Goal: Find specific page/section: Find specific page/section

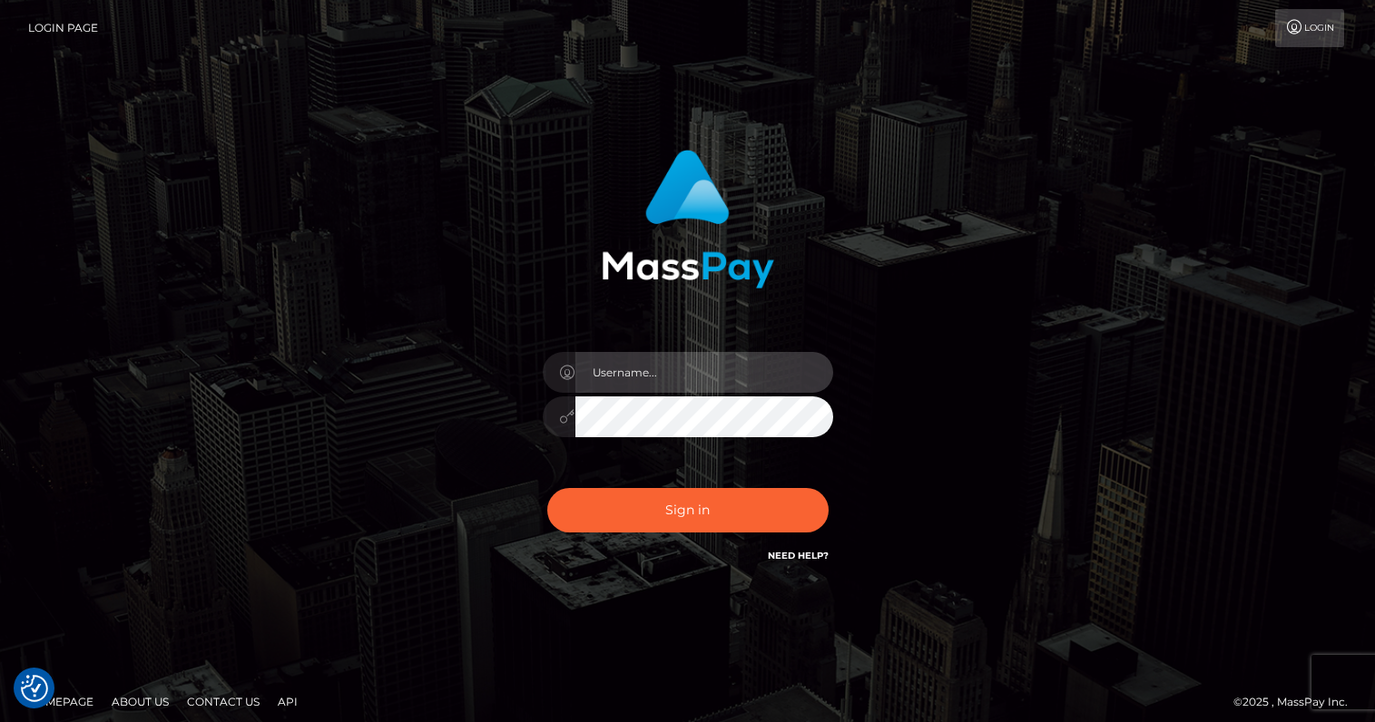
click at [720, 379] on input "text" at bounding box center [704, 372] width 258 height 41
type input "oli.fanvue"
click at [635, 374] on input "text" at bounding box center [704, 372] width 258 height 41
type input "oli.fanvue"
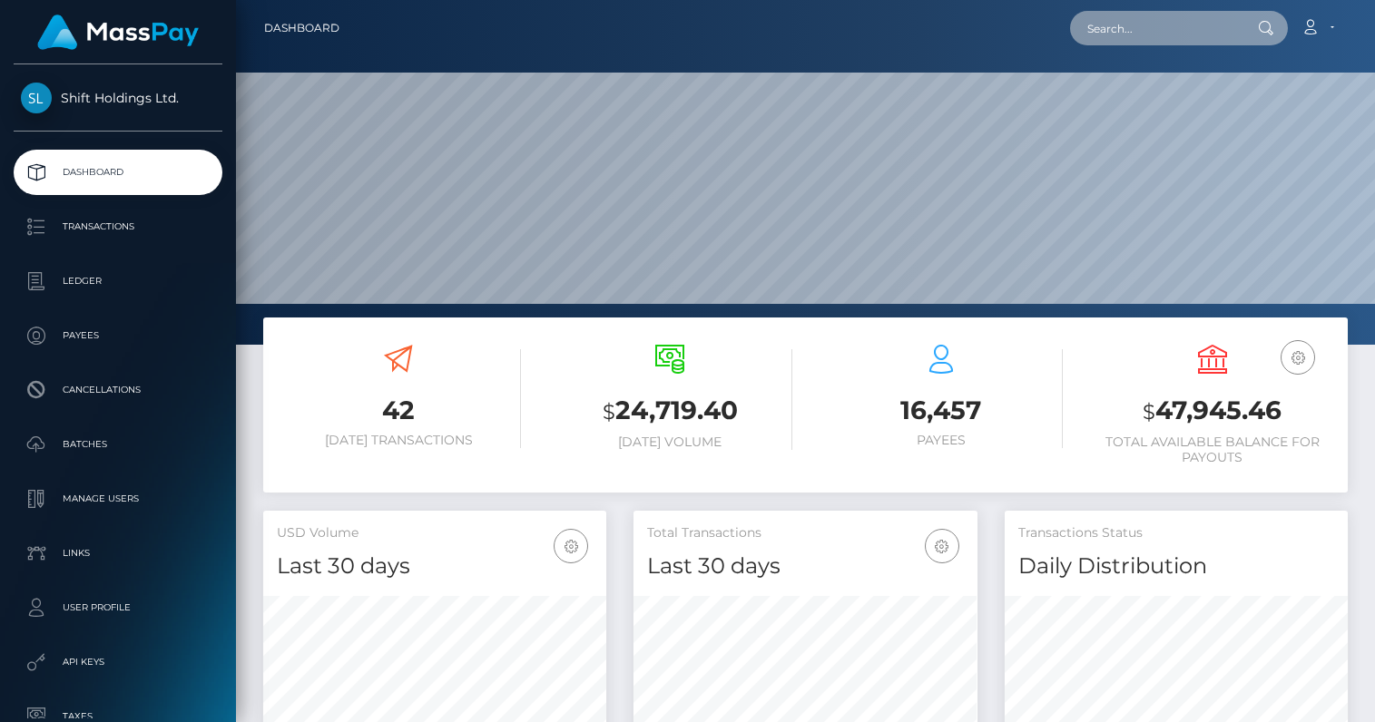
click at [1148, 27] on input "text" at bounding box center [1155, 28] width 171 height 34
paste input "[EMAIL_ADDRESS][DOMAIN_NAME]"
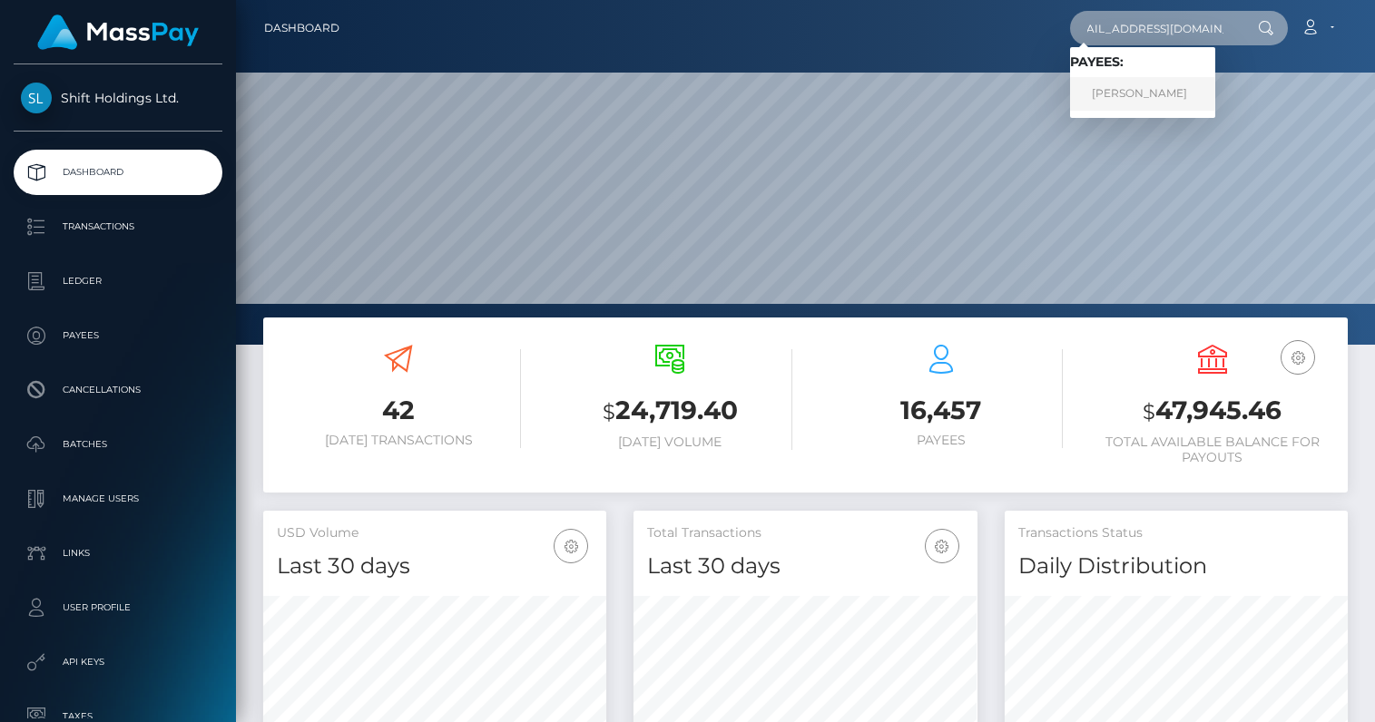
type input "southerntea81@gmail.com"
click at [1160, 93] on link "TANYA MARIE WHITE" at bounding box center [1142, 94] width 145 height 34
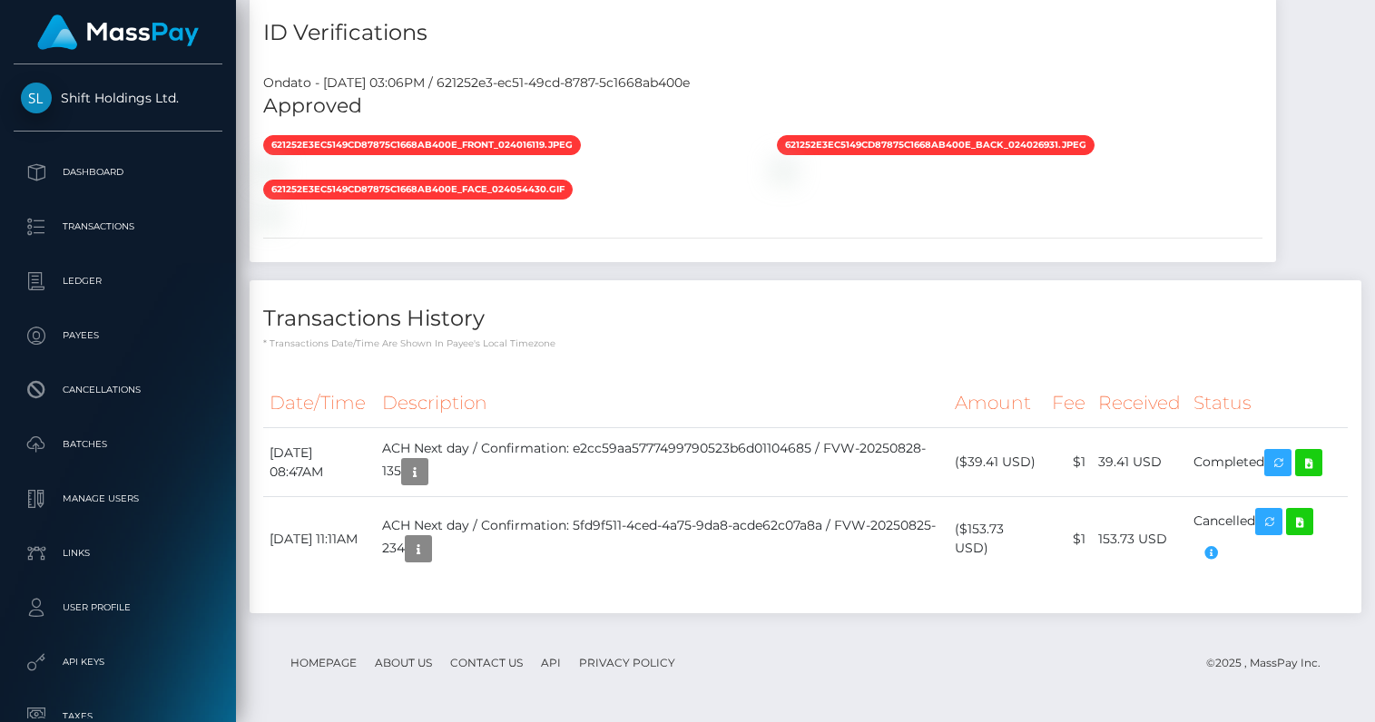
scroll to position [1447, 0]
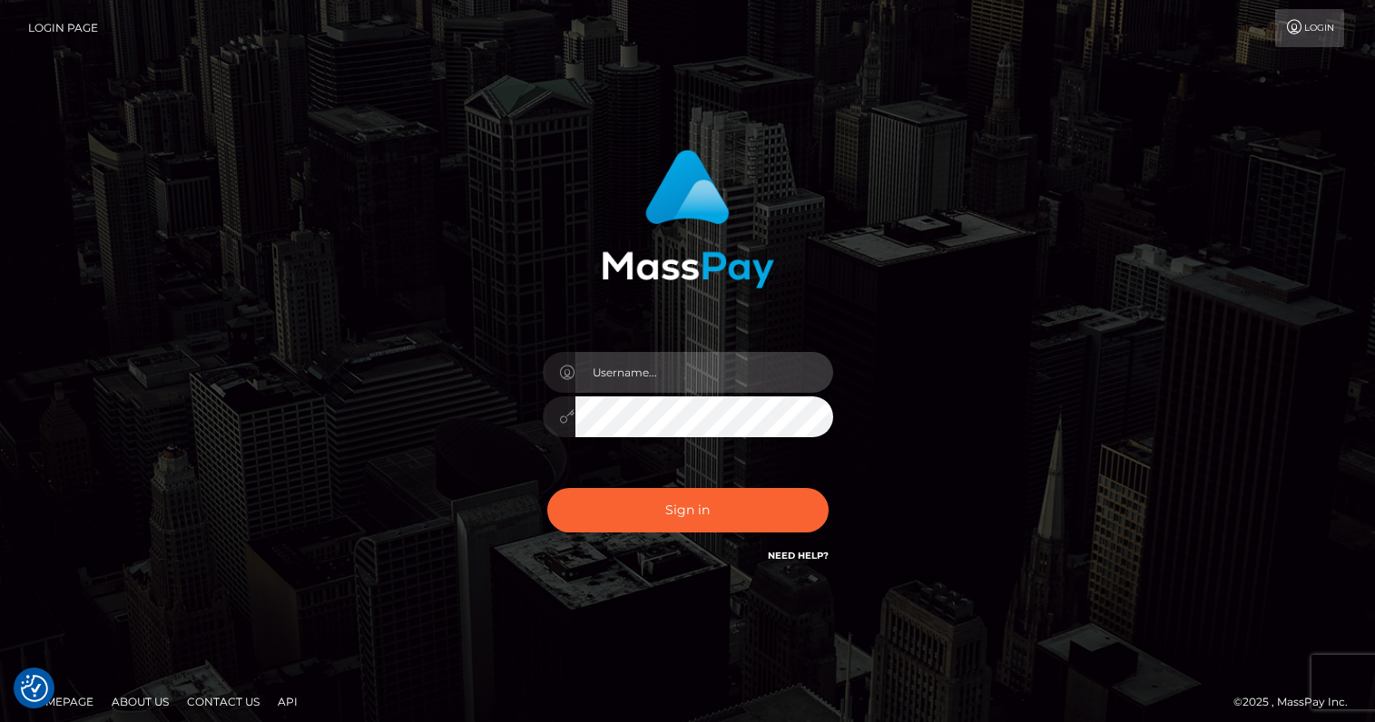
click at [707, 378] on input "text" at bounding box center [704, 372] width 258 height 41
type input "oli.fanvue"
click at [673, 364] on input "text" at bounding box center [704, 372] width 258 height 41
type input "oli.fanvue"
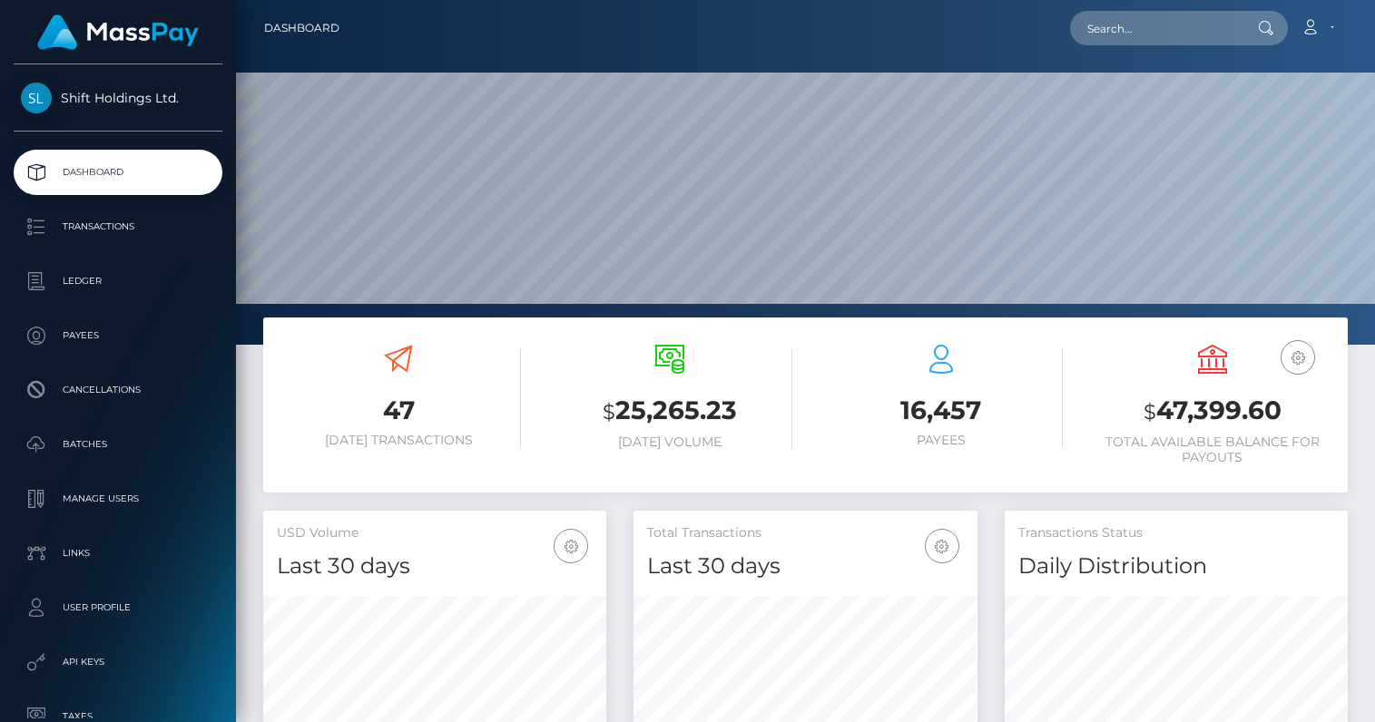
scroll to position [321, 343]
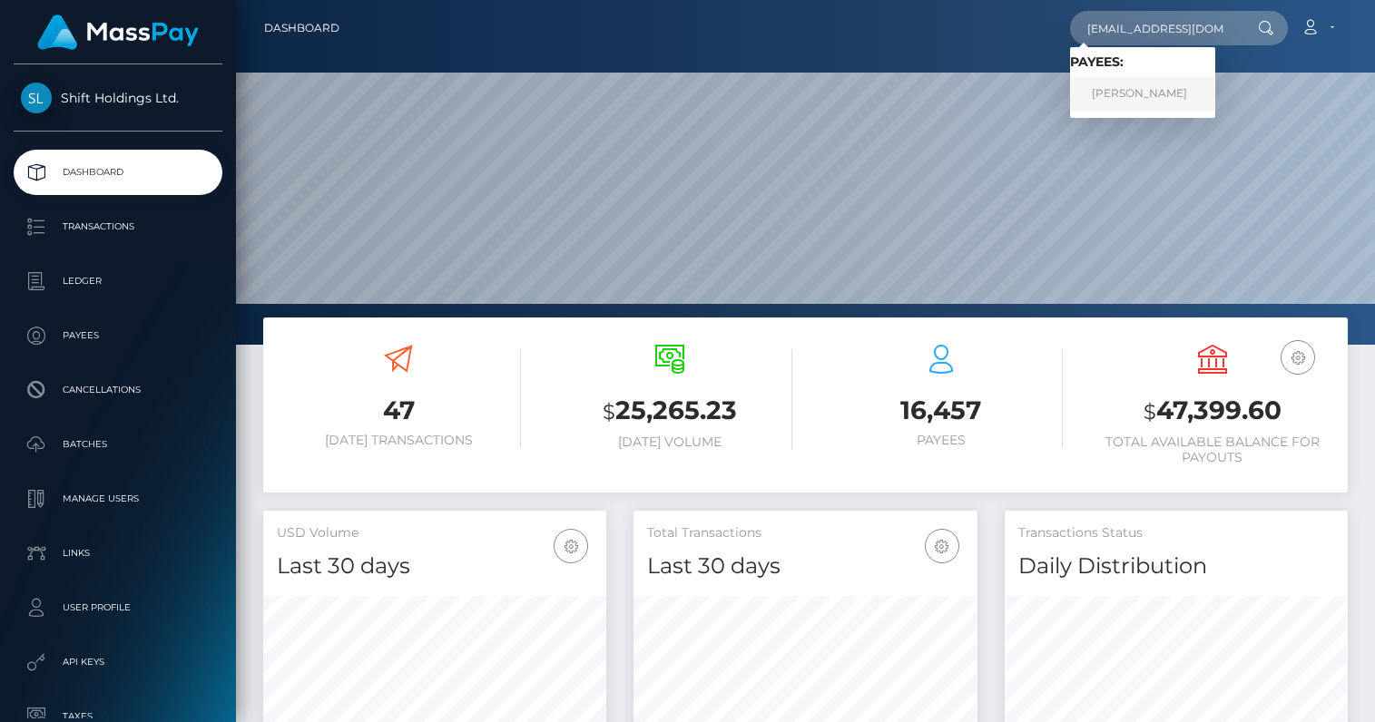
type input "maya.lanez@web.de"
click at [1141, 88] on link "SEBASTIAN PATRICK POEHLMANN" at bounding box center [1142, 94] width 145 height 34
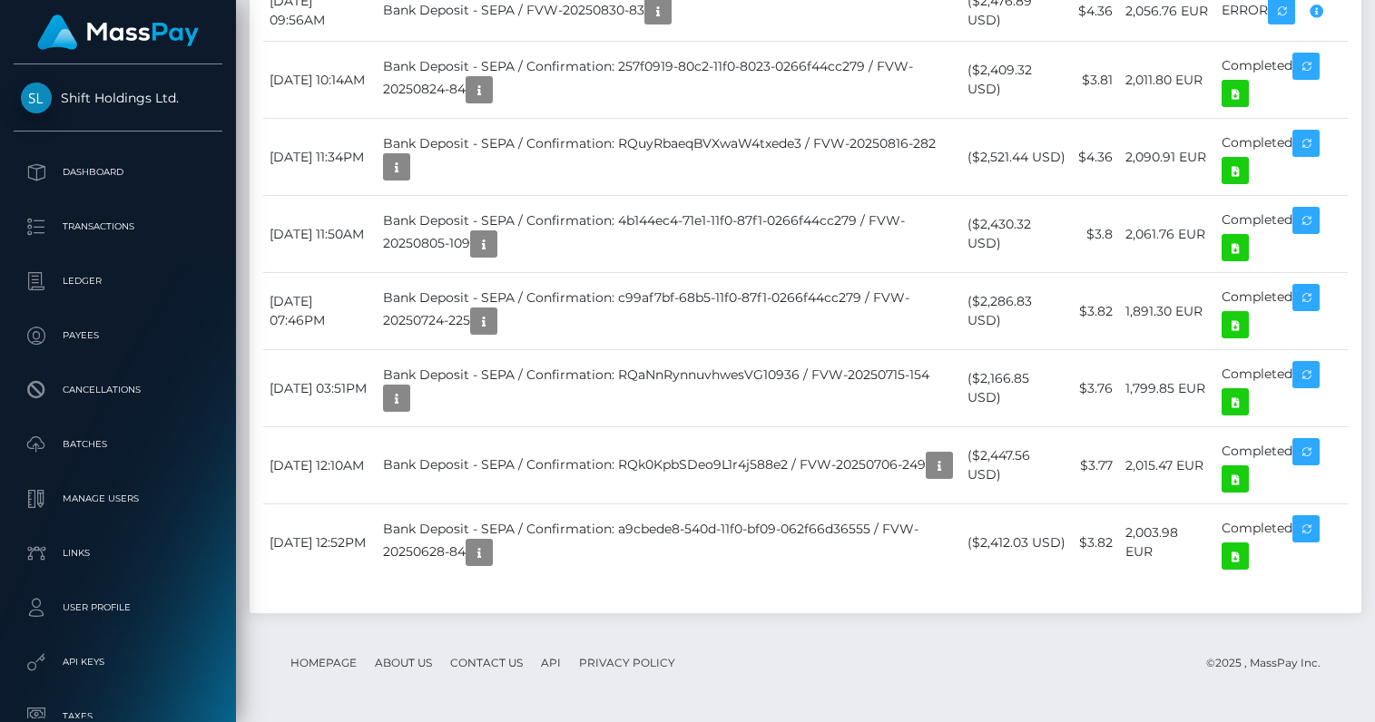
scroll to position [1787, 0]
